Goal: Task Accomplishment & Management: Manage account settings

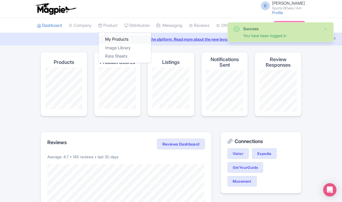
click at [114, 36] on link "My Products" at bounding box center [124, 39] width 53 height 9
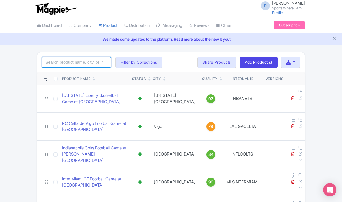
click at [79, 61] on input "search" at bounding box center [76, 62] width 69 height 11
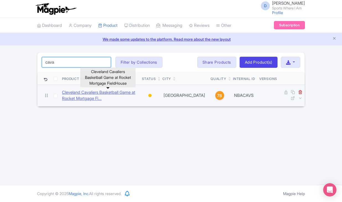
type input "cava"
click at [89, 93] on link "Cleveland Cavaliers Basketball Game at Rocket Mortgage Fi..." at bounding box center [99, 95] width 75 height 12
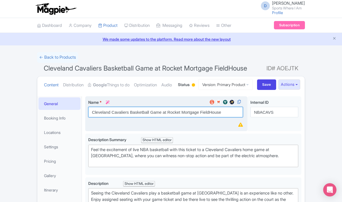
click at [112, 117] on input "Cleveland Cavaliers Basketball Game at Rocket Mortgage FieldHouse" at bounding box center [165, 112] width 154 height 11
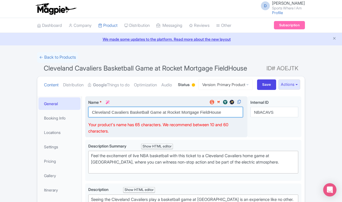
click at [111, 117] on input "Cleveland Cavaliers Basketball Game at Rocket Mortgage FieldHouse" at bounding box center [165, 112] width 154 height 11
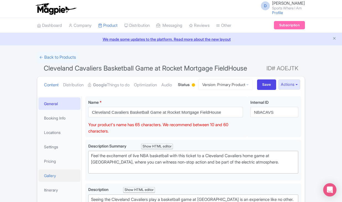
click at [56, 182] on link "Gallery" at bounding box center [59, 175] width 42 height 12
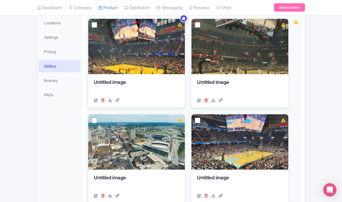
scroll to position [69, 0]
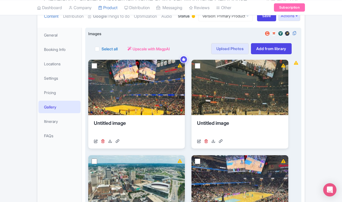
click at [101, 52] on label "Select all" at bounding box center [109, 49] width 16 height 6
click at [101, 49] on input "Select all" at bounding box center [103, 47] width 4 height 4
checkbox input "true"
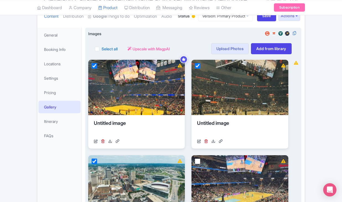
checkbox input "true"
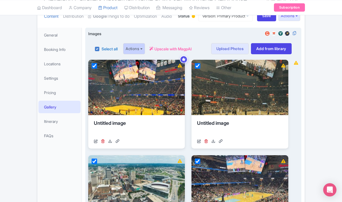
click at [135, 54] on button "Actions" at bounding box center [134, 48] width 22 height 11
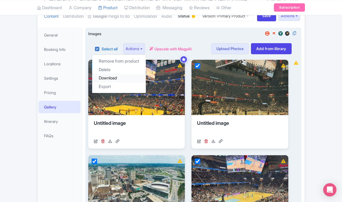
click at [125, 82] on link "Download" at bounding box center [119, 78] width 54 height 9
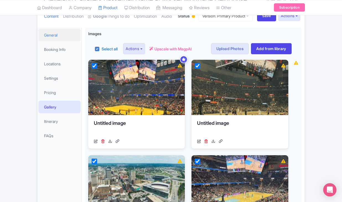
click at [48, 41] on link "General" at bounding box center [59, 35] width 42 height 12
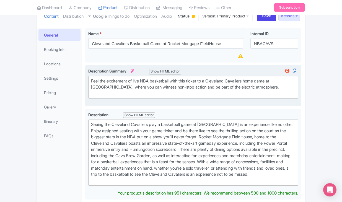
click at [153, 97] on div "Feel the excitement of live NBA basketball with this ticket to a Cleveland Cava…" at bounding box center [193, 87] width 204 height 19
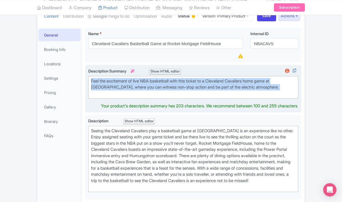
click at [153, 97] on div "Feel the excitement of live NBA basketball with this ticket to a Cleveland Cava…" at bounding box center [193, 87] width 204 height 19
type trix-editor "<div>Feel the excitement of live NBA basketball with this ticket to a Cleveland…"
copy div "Feel the excitement of live NBA basketball with this ticket to a Cleveland Cava…"
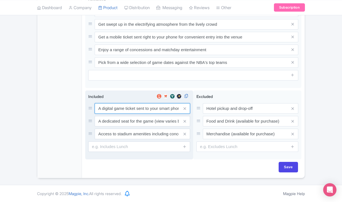
click at [116, 107] on input "A digital game ticket sent to your smart phone" at bounding box center [142, 108] width 95 height 11
click at [144, 114] on input "A dedicated seat for the game (view varies by seat category)" at bounding box center [142, 108] width 95 height 11
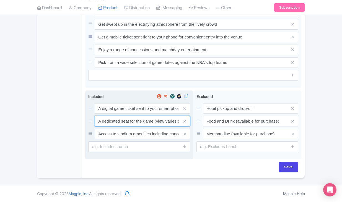
click at [144, 114] on input "A dedicated seat for the game (view varies by seat category)" at bounding box center [142, 108] width 95 height 11
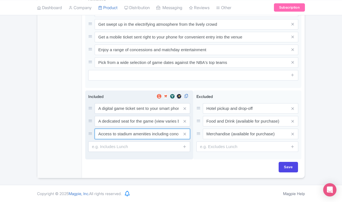
click at [141, 114] on input "Access to stadium amenities including concessions and matchday activations" at bounding box center [142, 108] width 95 height 11
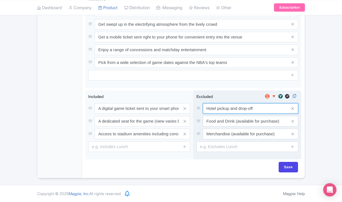
click at [213, 108] on input "Hotel pickup and drop-off" at bounding box center [250, 108] width 95 height 11
click at [220, 114] on input "Food and Drink (available for purchase)" at bounding box center [250, 108] width 95 height 11
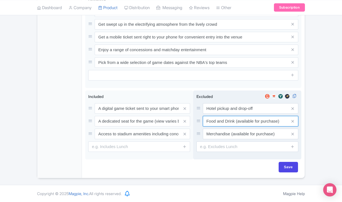
click at [220, 114] on input "Food and Drink (available for purchase)" at bounding box center [250, 108] width 95 height 11
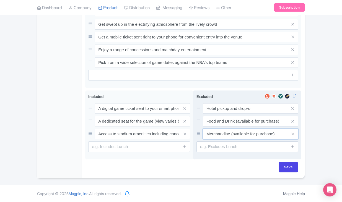
click at [221, 114] on input "Merchandise (available for purchase)" at bounding box center [250, 108] width 95 height 11
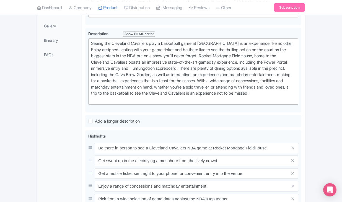
scroll to position [32, 0]
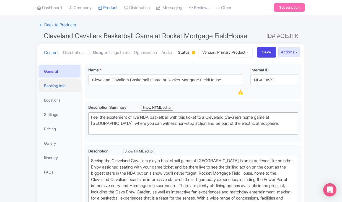
click at [62, 92] on link "Booking Info" at bounding box center [59, 85] width 42 height 12
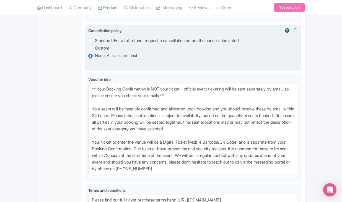
scroll to position [390, 0]
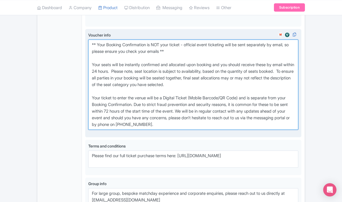
drag, startPoint x: 91, startPoint y: 76, endPoint x: 220, endPoint y: 159, distance: 153.3
click at [220, 130] on textarea "** Your Booking Confirmation is NOT your ticket - official event ticketing will…" at bounding box center [193, 85] width 210 height 90
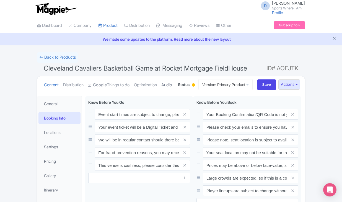
scroll to position [0, 0]
click at [63, 55] on link "← Back to Products" at bounding box center [57, 57] width 41 height 11
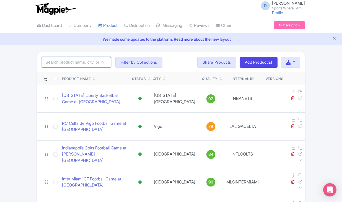
click at [67, 60] on input "search" at bounding box center [76, 62] width 69 height 11
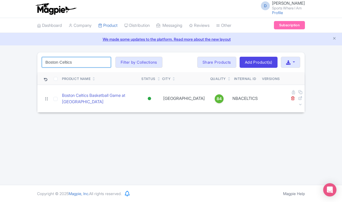
type input "Boston Celtics"
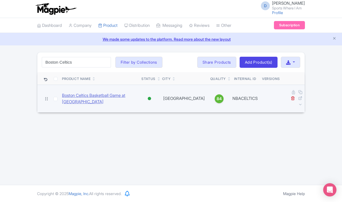
drag, startPoint x: 67, startPoint y: 76, endPoint x: 84, endPoint y: 98, distance: 27.4
click at [84, 98] on link "Boston Celtics Basketball Game at TD Garden" at bounding box center [99, 98] width 75 height 12
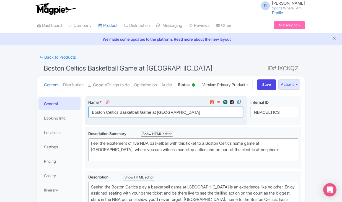
click at [109, 117] on input "Boston Celtics Basketball Game at [GEOGRAPHIC_DATA]" at bounding box center [165, 112] width 154 height 11
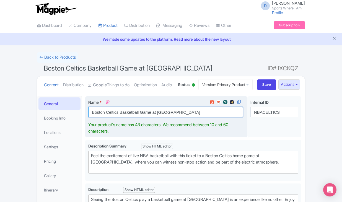
click at [109, 117] on input "Boston Celtics Basketball Game at TD Garden" at bounding box center [165, 112] width 154 height 11
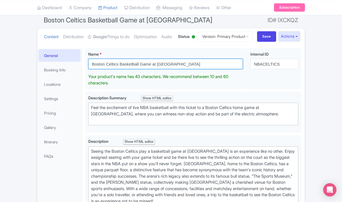
scroll to position [51, 0]
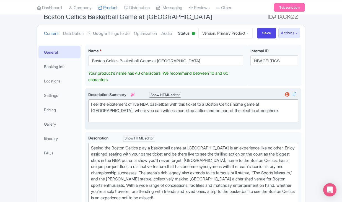
click at [135, 120] on div "Feel the excitement of live NBA basketball with this ticket to a Boston Celtics…" at bounding box center [193, 110] width 204 height 19
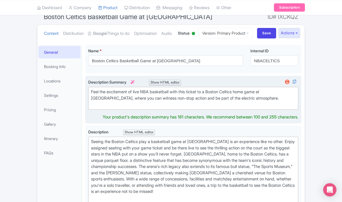
click at [135, 108] on div "Feel the excitement of live NBA basketball with this ticket to a Boston Celtics…" at bounding box center [193, 98] width 204 height 19
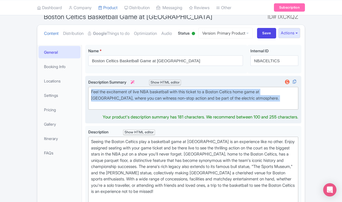
click at [135, 108] on div "Feel the excitement of live NBA basketball with this ticket to a Boston Celtics…" at bounding box center [193, 98] width 204 height 19
type trix-editor "<div>Feel the excitement of live NBA basketball with this ticket to a Boston Ce…"
copy div "Feel the excitement of live NBA basketball with this ticket to a Boston Celtics…"
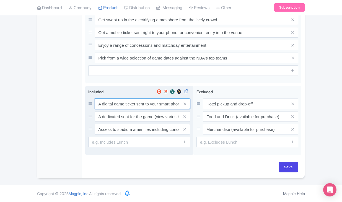
scroll to position [302, 0]
click at [132, 104] on input "A digital game ticket sent to your smart phone" at bounding box center [142, 103] width 95 height 11
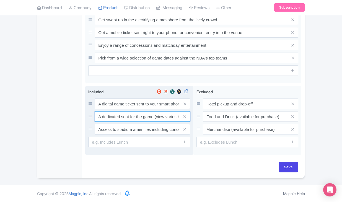
click at [142, 109] on input "A dedicated seat for the game (view varies by seat category)" at bounding box center [142, 103] width 95 height 11
click at [141, 109] on input "Access to stadium amenities including concessions and matchday activations" at bounding box center [142, 103] width 95 height 11
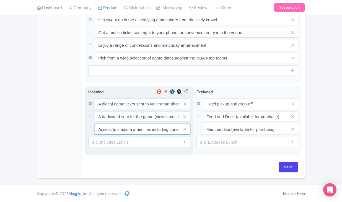
click at [141, 109] on input "Access to stadium amenities including concessions and matchday activations" at bounding box center [142, 103] width 95 height 11
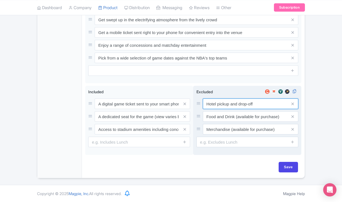
click at [221, 104] on input "Hotel pickup and drop-off" at bounding box center [250, 103] width 95 height 11
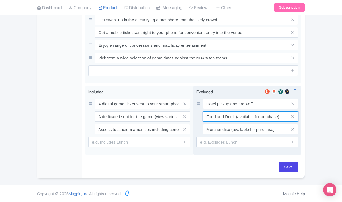
click at [226, 109] on input "Food and Drink (available for purchase)" at bounding box center [250, 103] width 95 height 11
click at [223, 109] on input "Merchandise (available for purchase)" at bounding box center [250, 103] width 95 height 11
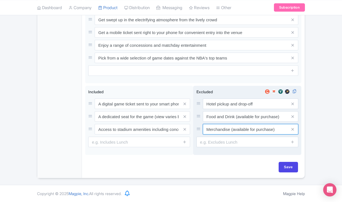
click at [223, 109] on input "Merchandise (available for purchase)" at bounding box center [250, 103] width 95 height 11
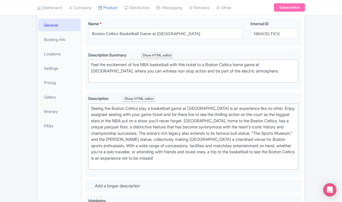
scroll to position [37, 0]
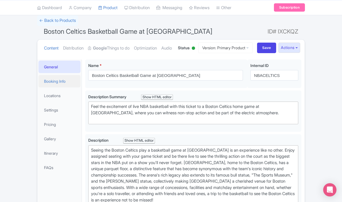
click at [58, 87] on link "Booking Info" at bounding box center [59, 81] width 42 height 12
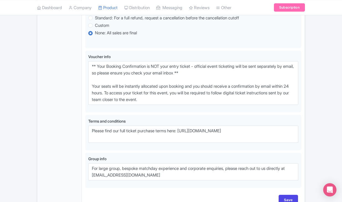
scroll to position [308, 0]
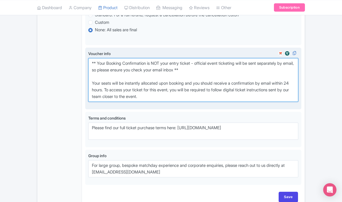
drag, startPoint x: 92, startPoint y: 80, endPoint x: 237, endPoint y: 127, distance: 152.0
click at [237, 109] on div "Voucher info i ** Your Booking Confirmation is NOT your entry ticket - official…" at bounding box center [193, 79] width 216 height 62
click at [131, 91] on textarea "** Your Booking Confirmation is NOT your entry ticket - official event ticketin…" at bounding box center [193, 80] width 210 height 44
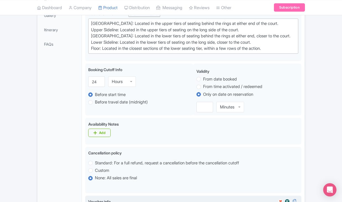
scroll to position [157, 0]
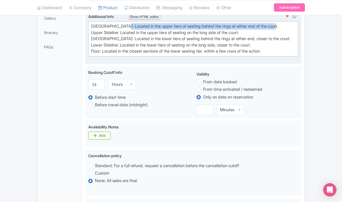
drag, startPoint x: 123, startPoint y: 47, endPoint x: 280, endPoint y: 46, distance: 157.0
click at [280, 46] on div "Upper Baseline: Located in the upper tiers of seating behind the rings at eithe…" at bounding box center [193, 38] width 204 height 31
type trix-editor "<div>Upper Baseline: Located in the upper tiers of seating behind the rings at …"
copy div "Located in the upper tiers of seating behind the rings at either end of the cou…"
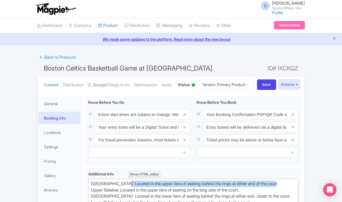
scroll to position [0, 0]
click at [56, 56] on link "← Back to Products" at bounding box center [57, 57] width 41 height 11
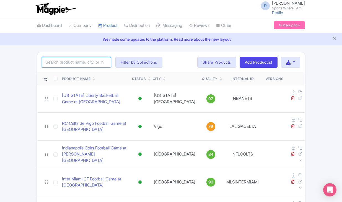
click at [64, 64] on input "search" at bounding box center [76, 62] width 69 height 11
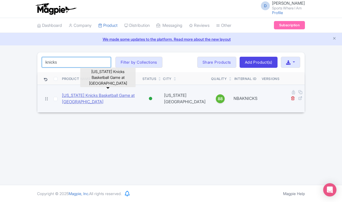
type input "knicks"
click at [77, 96] on link "[US_STATE] Knicks Basketball Game at [GEOGRAPHIC_DATA]" at bounding box center [100, 98] width 76 height 12
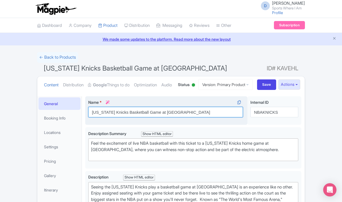
click at [123, 117] on input "[US_STATE] Knicks Basketball Game at [GEOGRAPHIC_DATA]" at bounding box center [165, 112] width 154 height 11
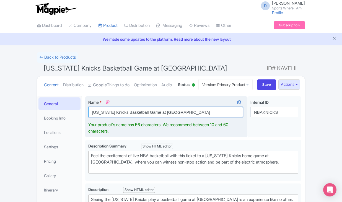
click at [123, 117] on input "[US_STATE] Knicks Basketball Game at [GEOGRAPHIC_DATA]" at bounding box center [165, 112] width 154 height 11
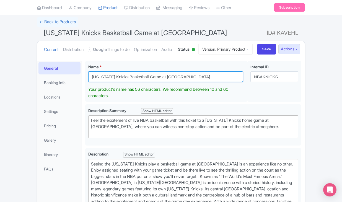
scroll to position [39, 0]
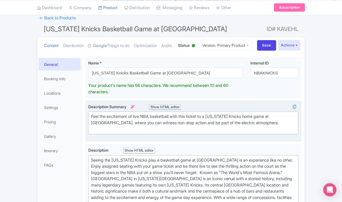
click at [126, 134] on trix-editor "Feel the excitement of live NBA basketball with this ticket to a New York Knick…" at bounding box center [193, 122] width 210 height 23
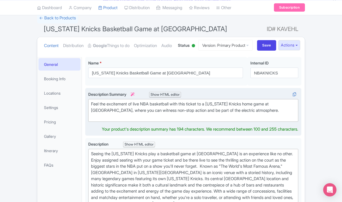
click at [126, 122] on trix-editor "Feel the excitement of live NBA basketball with this ticket to a New York Knick…" at bounding box center [193, 110] width 210 height 23
click at [125, 120] on div "Feel the excitement of live NBA basketball with this ticket to a New York Knick…" at bounding box center [193, 110] width 204 height 19
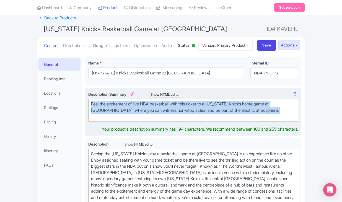
click at [125, 120] on div "Feel the excitement of live NBA basketball with this ticket to a New York Knick…" at bounding box center [193, 110] width 204 height 19
type trix-editor "<div>Feel the excitement of live NBA basketball with this ticket to a New York …"
copy div "Feel the excitement of live NBA basketball with this ticket to a New York Knick…"
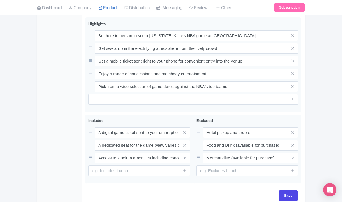
scroll to position [302, 0]
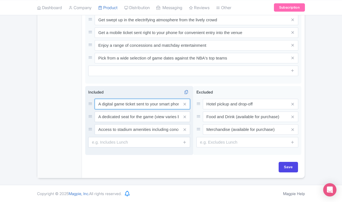
click at [129, 116] on div "A digital game ticket sent to your smart phone A dedicated seat for the game (v…" at bounding box center [139, 117] width 102 height 36
click at [129, 116] on div "A digital game ticket sent to your smart phone A dedicated seat for the game (v…" at bounding box center [139, 116] width 102 height 36
click at [129, 109] on input "A digital game ticket sent to your smart phone" at bounding box center [142, 103] width 95 height 11
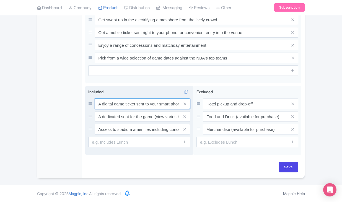
click at [129, 109] on input "A digital game ticket sent to your smart phone" at bounding box center [142, 103] width 95 height 11
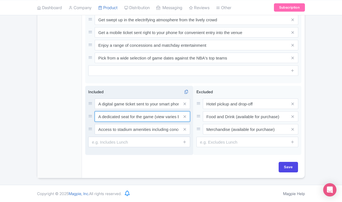
click at [143, 109] on input "A dedicated seat for the game (view varies by seat category)" at bounding box center [142, 103] width 95 height 11
click at [144, 109] on input "Access to stadium amenities including concessions and matchday activations" at bounding box center [142, 103] width 95 height 11
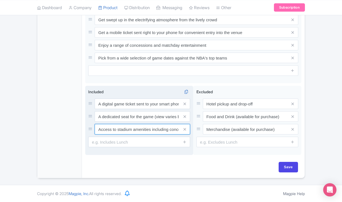
click at [144, 109] on input "Access to stadium amenities including concessions and matchday activations" at bounding box center [142, 103] width 95 height 11
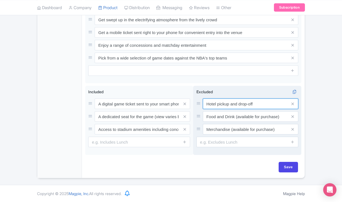
click at [214, 109] on input "Hotel pickup and drop-off" at bounding box center [250, 103] width 95 height 11
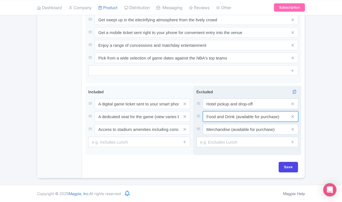
click at [211, 109] on input "Food and Drink (available for purchase)" at bounding box center [250, 103] width 95 height 11
click at [223, 109] on input "Merchandise (available for purchase)" at bounding box center [250, 103] width 95 height 11
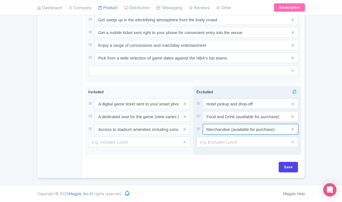
click at [223, 109] on input "Merchandise (available for purchase)" at bounding box center [250, 103] width 95 height 11
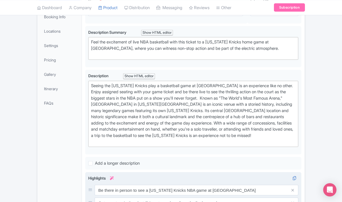
scroll to position [94, 0]
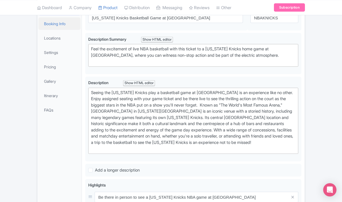
click at [65, 30] on link "Booking Info" at bounding box center [59, 23] width 42 height 12
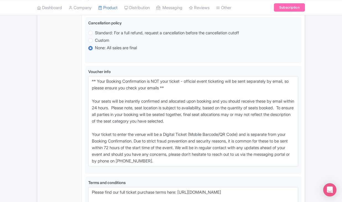
scroll to position [361, 0]
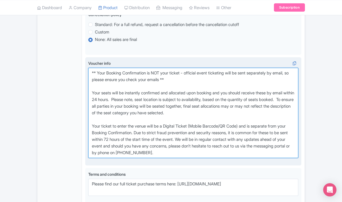
drag, startPoint x: 92, startPoint y: 104, endPoint x: 196, endPoint y: 180, distance: 128.5
click at [196, 158] on textarea "** Your Booking Confirmation is NOT your ticket - official event ticketing will…" at bounding box center [193, 113] width 210 height 90
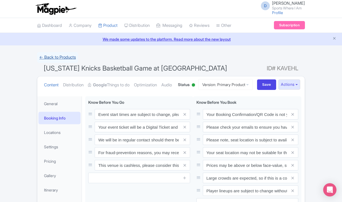
scroll to position [0, 0]
click at [58, 56] on link "← Back to Products" at bounding box center [57, 57] width 41 height 11
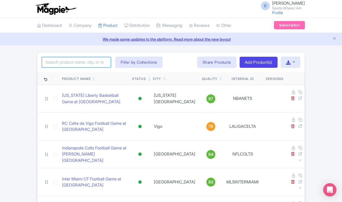
click at [59, 64] on input "search" at bounding box center [76, 62] width 69 height 11
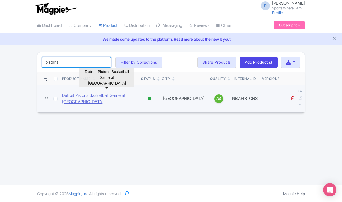
type input "pistons"
click at [95, 95] on link "Detroit Pistons Basketball Game at [GEOGRAPHIC_DATA]" at bounding box center [99, 98] width 75 height 12
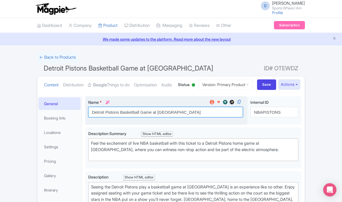
click at [117, 117] on input "Detroit Pistons Basketball Game at [GEOGRAPHIC_DATA]" at bounding box center [165, 112] width 154 height 11
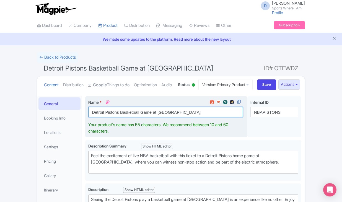
click at [117, 117] on input "Detroit Pistons Basketball Game at [GEOGRAPHIC_DATA]" at bounding box center [165, 112] width 154 height 11
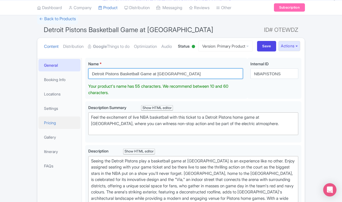
scroll to position [45, 0]
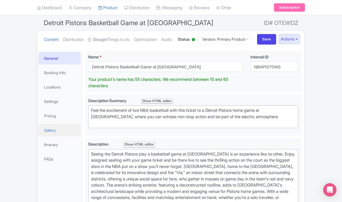
click at [54, 136] on link "Gallery" at bounding box center [59, 130] width 42 height 12
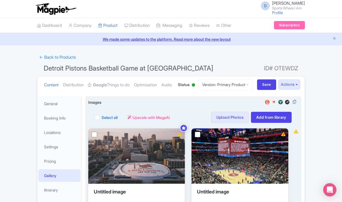
scroll to position [0, 0]
click at [101, 123] on div "Select all" at bounding box center [106, 117] width 23 height 11
click at [101, 120] on label "Select all" at bounding box center [109, 117] width 16 height 6
click at [101, 117] on input "Select all" at bounding box center [103, 116] width 4 height 4
checkbox input "true"
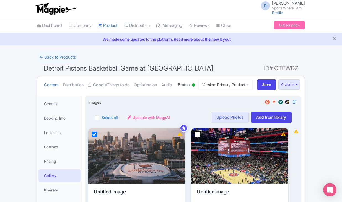
checkbox input "true"
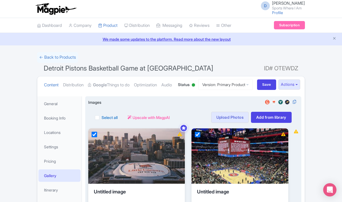
checkbox input "true"
click at [143, 123] on button "Actions" at bounding box center [134, 117] width 22 height 11
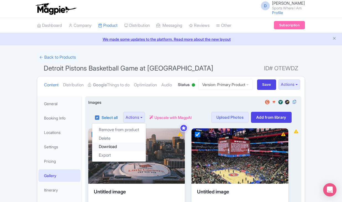
click at [129, 151] on link "Download" at bounding box center [119, 146] width 54 height 9
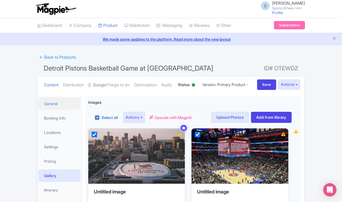
click at [50, 110] on link "General" at bounding box center [59, 103] width 42 height 12
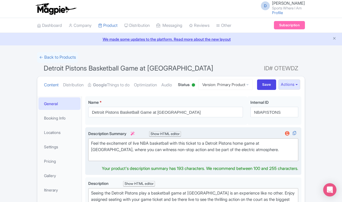
drag, startPoint x: 90, startPoint y: 161, endPoint x: 277, endPoint y: 167, distance: 187.7
click at [277, 161] on trix-editor "Feel the excitement of live NBA basketball with this ticket to a Detroit Piston…" at bounding box center [193, 149] width 210 height 23
type trix-editor "<div>Feel the excitement of live NBA basketball with this ticket to a Detroit P…"
copy div "Feel the excitement of live NBA basketball with this ticket to a Detroit Piston…"
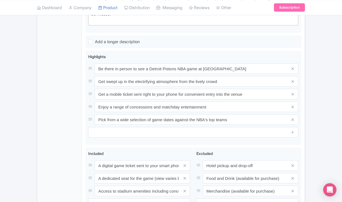
scroll to position [273, 0]
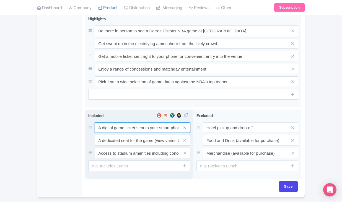
click at [132, 149] on div "A digital game ticket sent to your smart phone A dedicated seat for the game (v…" at bounding box center [139, 140] width 102 height 36
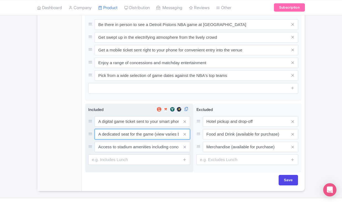
click at [132, 127] on input "A dedicated seat for the game (view varies by seat category)" at bounding box center [142, 121] width 95 height 11
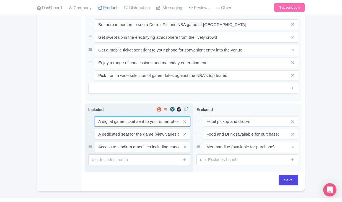
click at [129, 127] on input "A digital game ticket sent to your smart phone" at bounding box center [142, 121] width 95 height 11
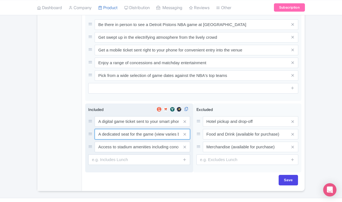
click at [119, 127] on input "A dedicated seat for the game (view varies by seat category)" at bounding box center [142, 121] width 95 height 11
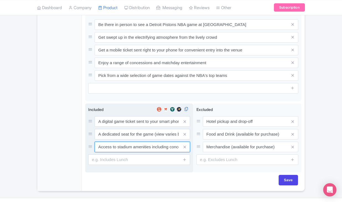
click at [145, 127] on input "Access to stadium amenities including concessions and matchday activations" at bounding box center [142, 121] width 95 height 11
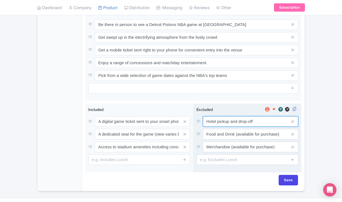
click at [220, 127] on input "Hotel pickup and drop-off" at bounding box center [250, 121] width 95 height 11
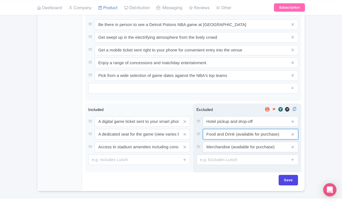
click at [224, 127] on input "Food and Drink (available for purchase)" at bounding box center [250, 121] width 95 height 11
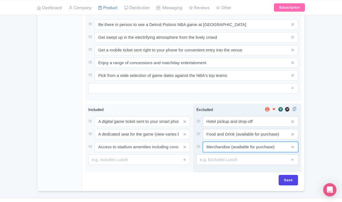
click at [226, 127] on input "Merchandise (available for purchase)" at bounding box center [250, 121] width 95 height 11
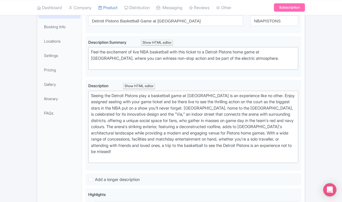
scroll to position [85, 0]
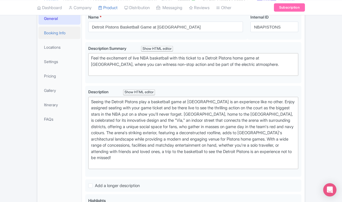
click at [61, 39] on link "Booking Info" at bounding box center [59, 33] width 42 height 12
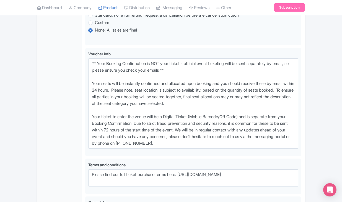
scroll to position [375, 0]
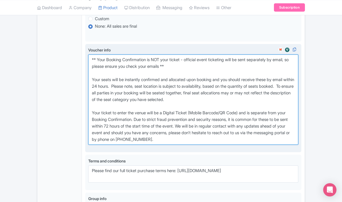
drag, startPoint x: 91, startPoint y: 89, endPoint x: 205, endPoint y: 169, distance: 139.2
click at [205, 145] on textarea "** Your Booking Confirmation is NOT your ticket - official event ticketing will…" at bounding box center [193, 99] width 210 height 90
